Goal: Find specific page/section: Find specific page/section

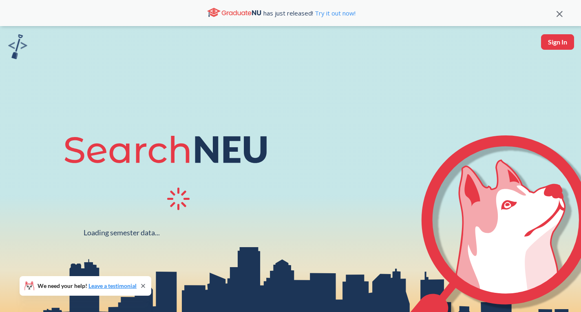
click at [563, 36] on button "Sign In" at bounding box center [557, 42] width 33 height 16
select select "US"
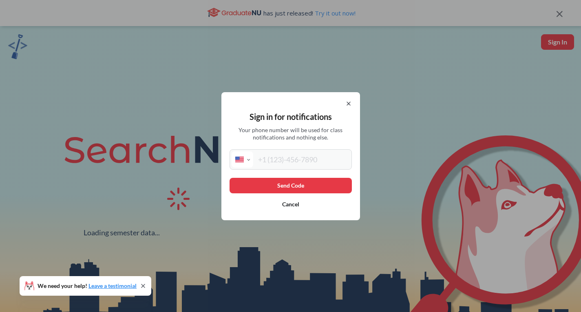
click at [323, 156] on input "tel" at bounding box center [301, 159] width 97 height 16
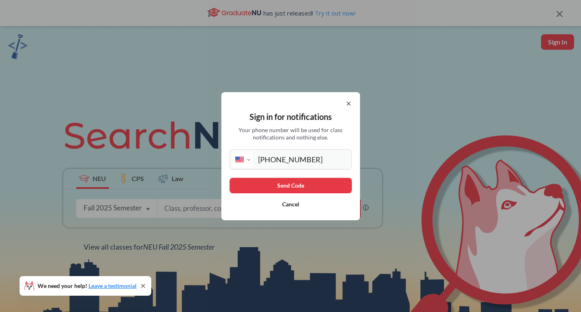
type input "[PHONE_NUMBER]"
click at [303, 186] on button "Send Code" at bounding box center [291, 186] width 122 height 16
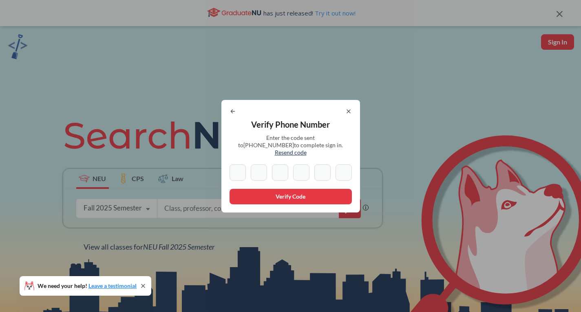
type input "2"
type input "5"
type input "9"
type input "5"
type input "1"
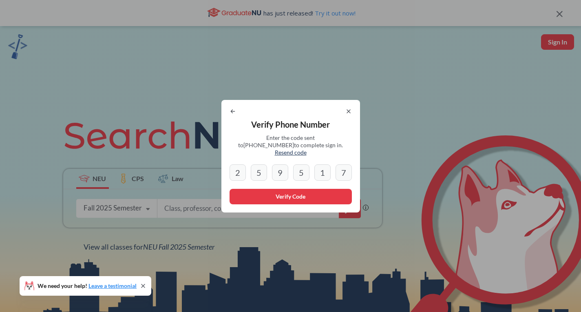
type input "7"
click at [261, 192] on button "Verify Code" at bounding box center [291, 197] width 122 height 16
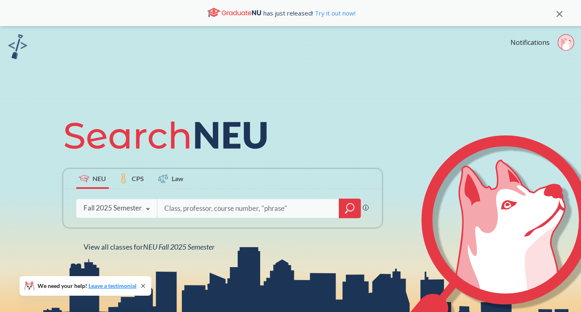
click at [256, 214] on input "search" at bounding box center [249, 208] width 170 height 17
type input "4514"
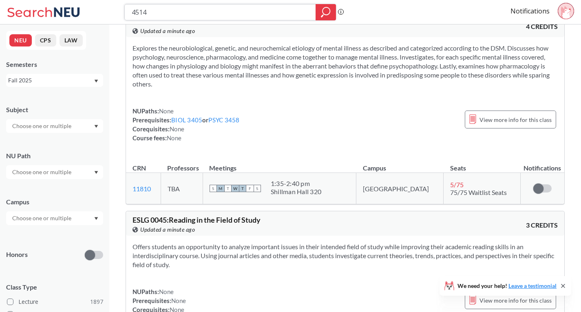
scroll to position [253, 0]
type input "4510"
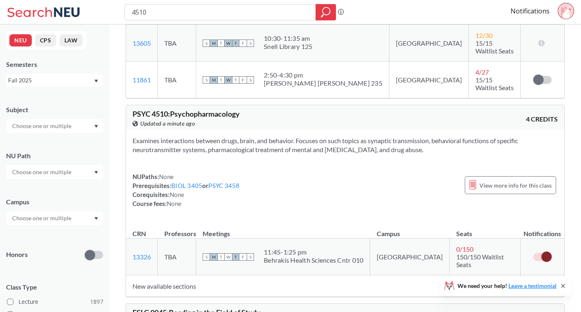
scroll to position [957, 0]
